Goal: Information Seeking & Learning: Learn about a topic

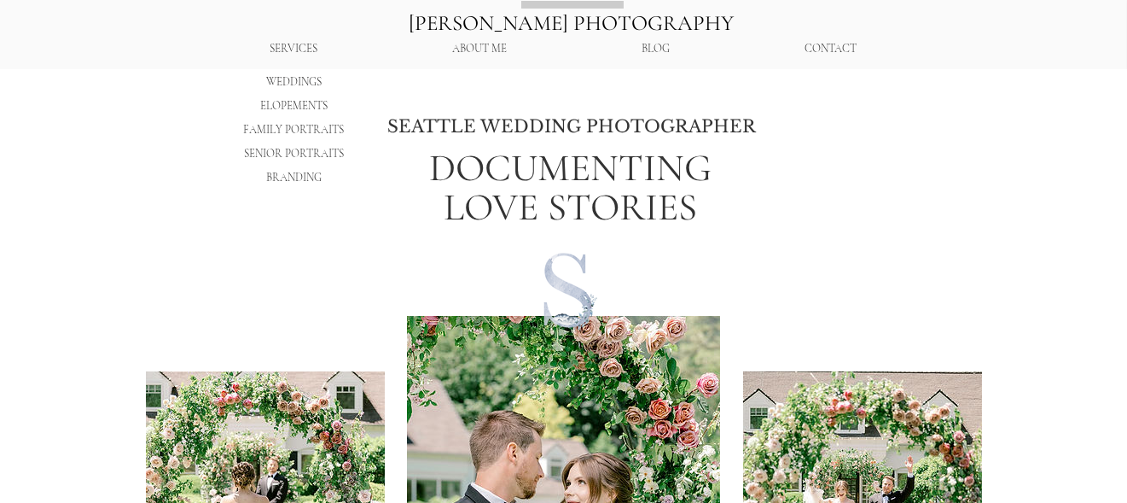
click at [288, 76] on p "WEDDINGS" at bounding box center [294, 82] width 67 height 24
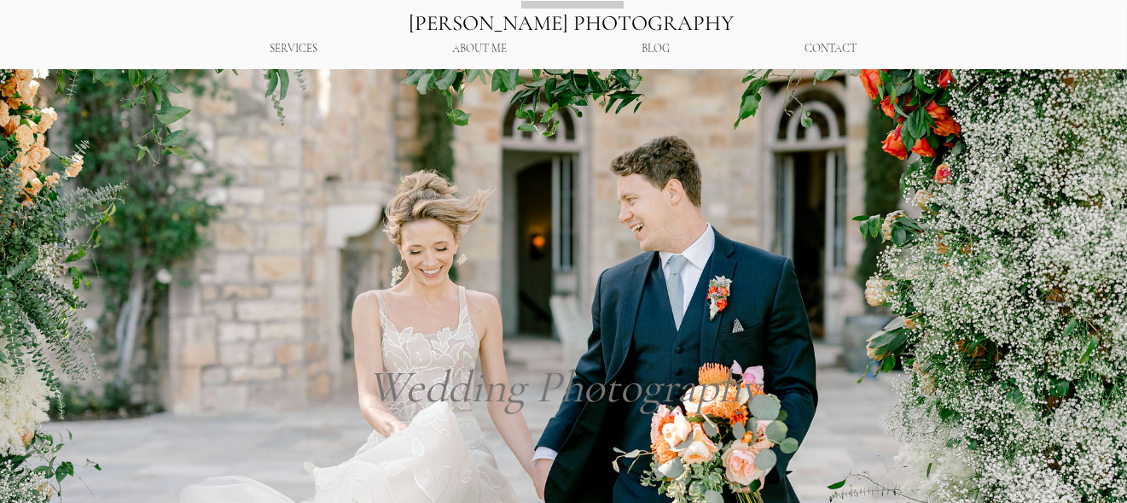
click at [674, 49] on p "BLOG" at bounding box center [656, 49] width 45 height 30
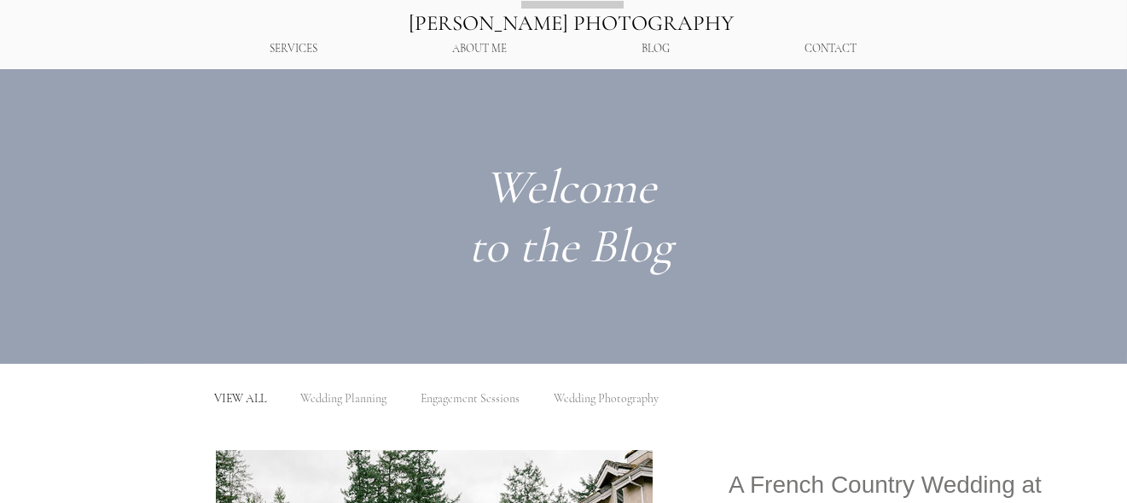
scroll to position [85, 0]
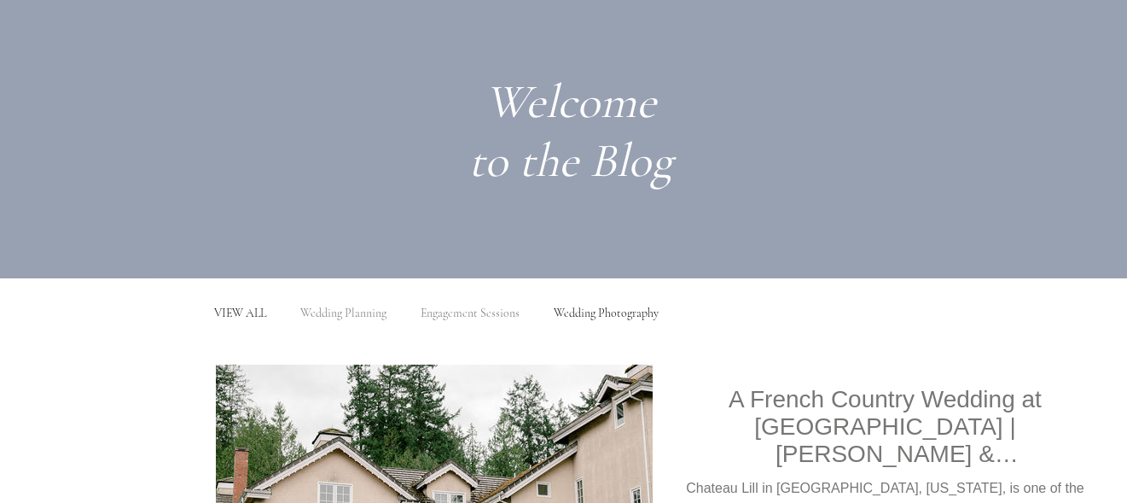
click at [563, 306] on link "Wedding Photography" at bounding box center [607, 312] width 105 height 15
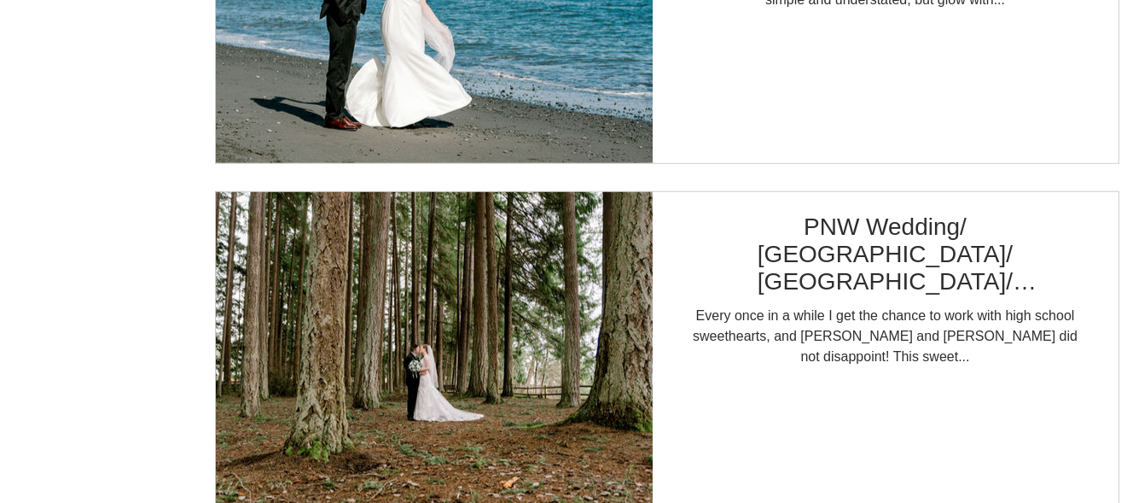
scroll to position [6399, 0]
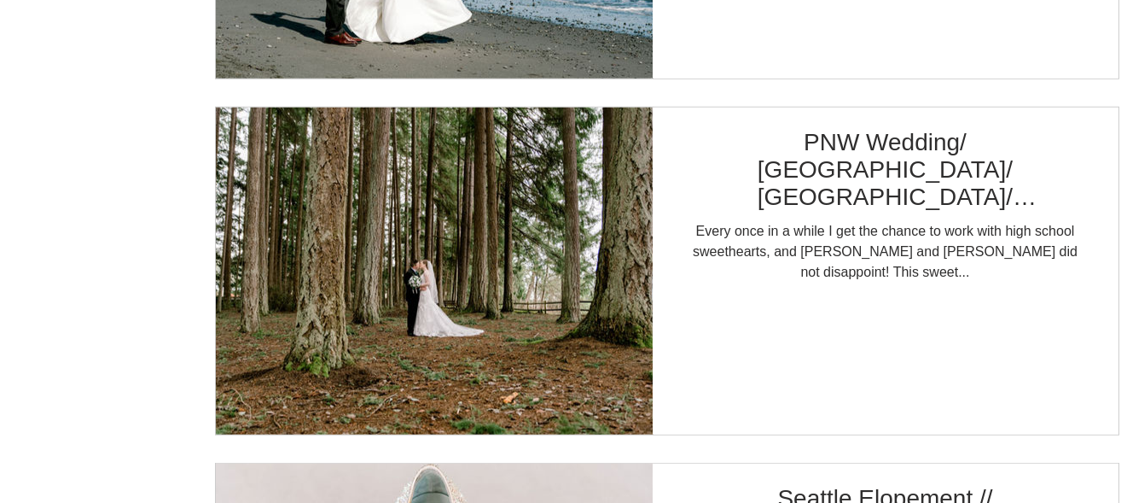
click at [325, 197] on img "Blog feed" at bounding box center [434, 271] width 439 height 329
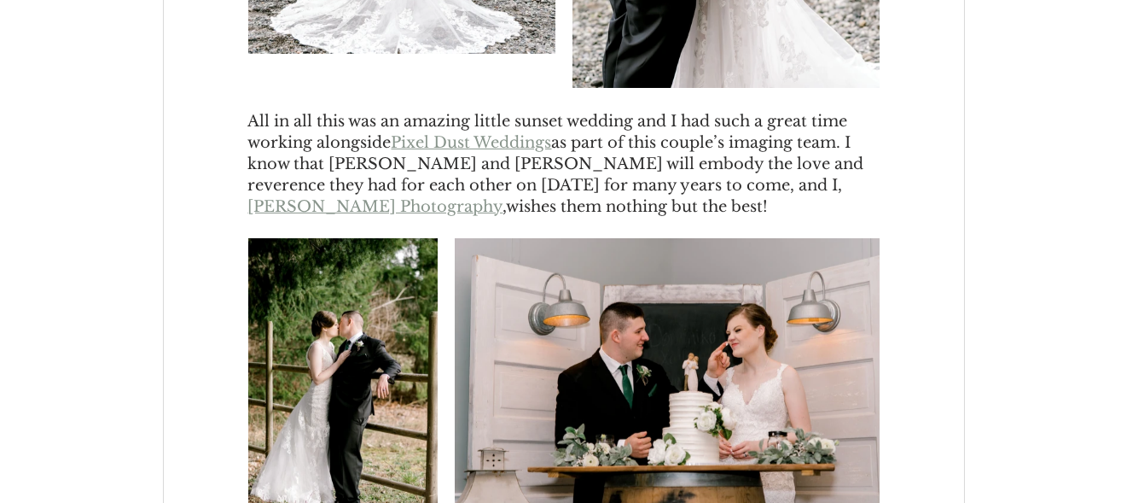
scroll to position [2986, 0]
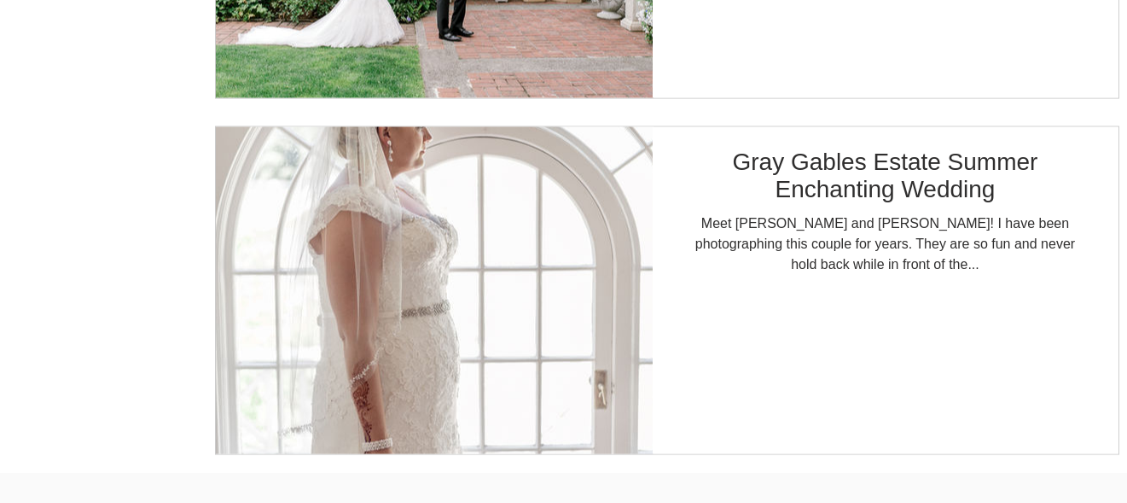
scroll to position [11353, 0]
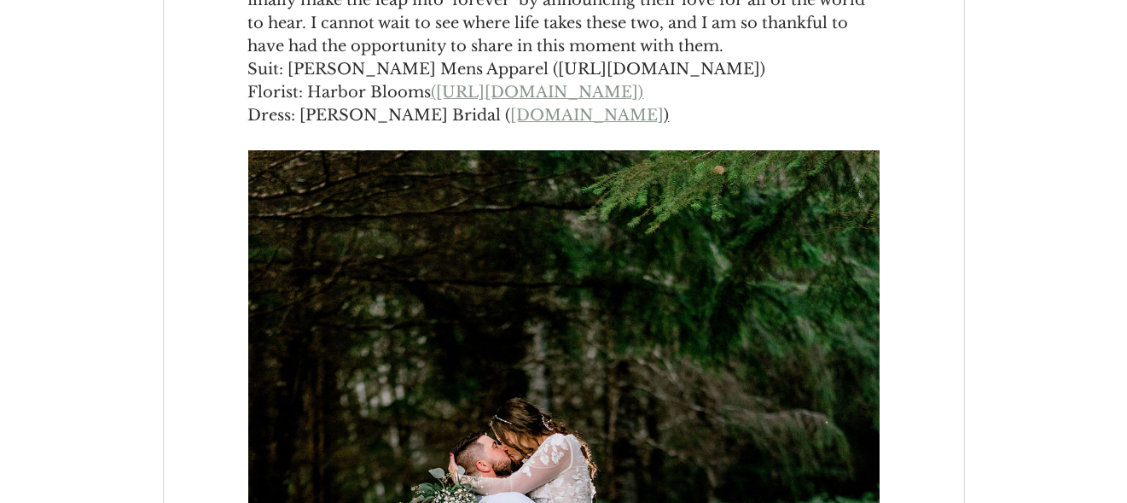
scroll to position [6229, 0]
